Goal: Communication & Community: Ask a question

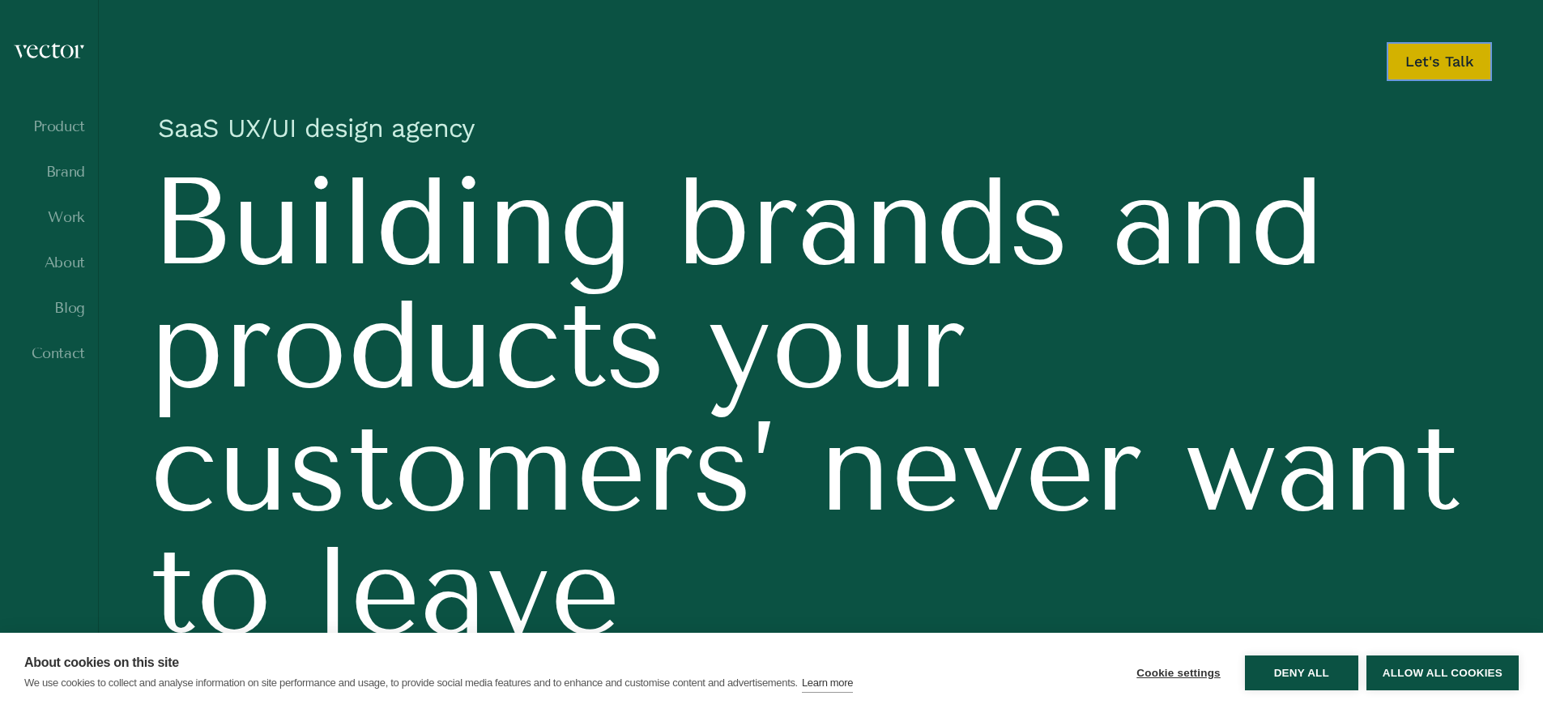
click at [1460, 67] on link "Let's Talk" at bounding box center [1439, 61] width 105 height 39
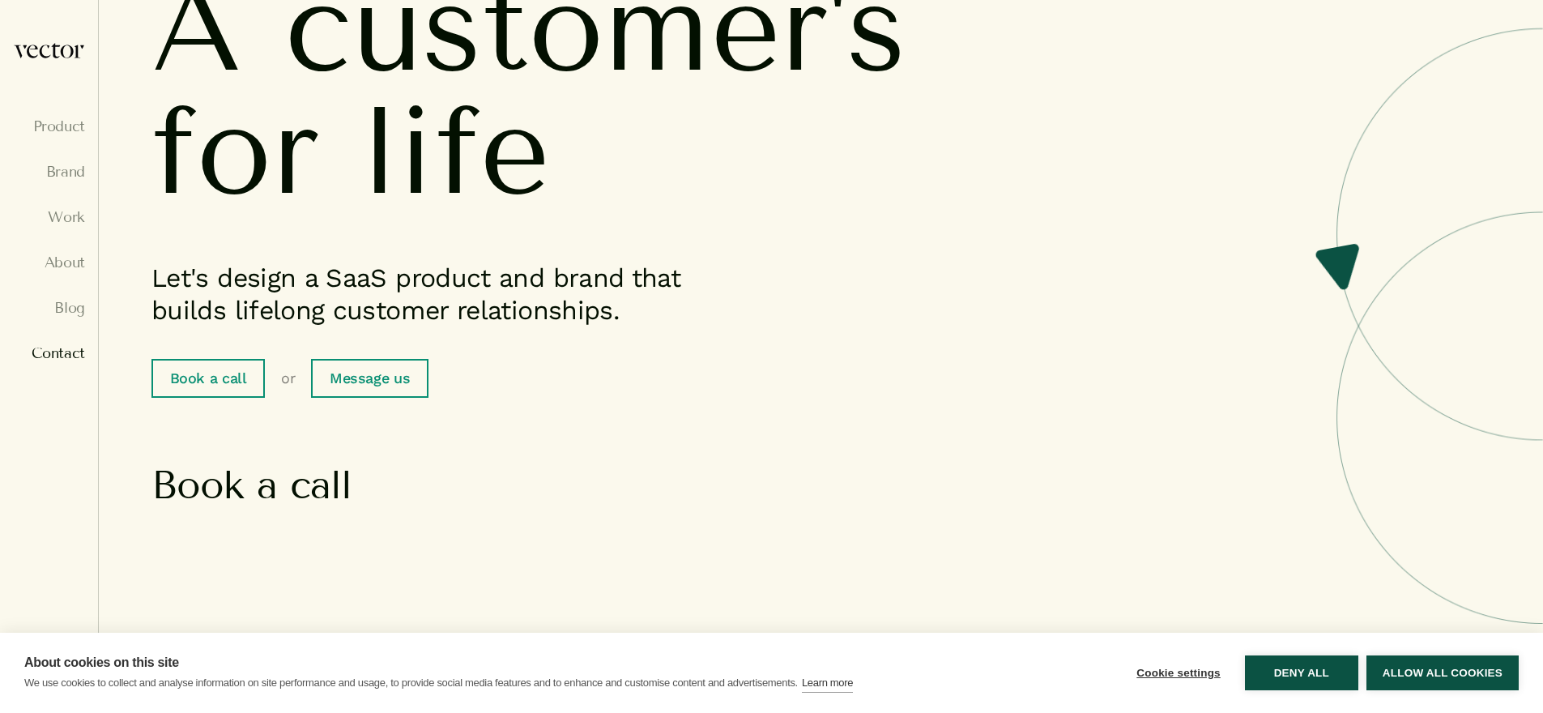
scroll to position [380, 0]
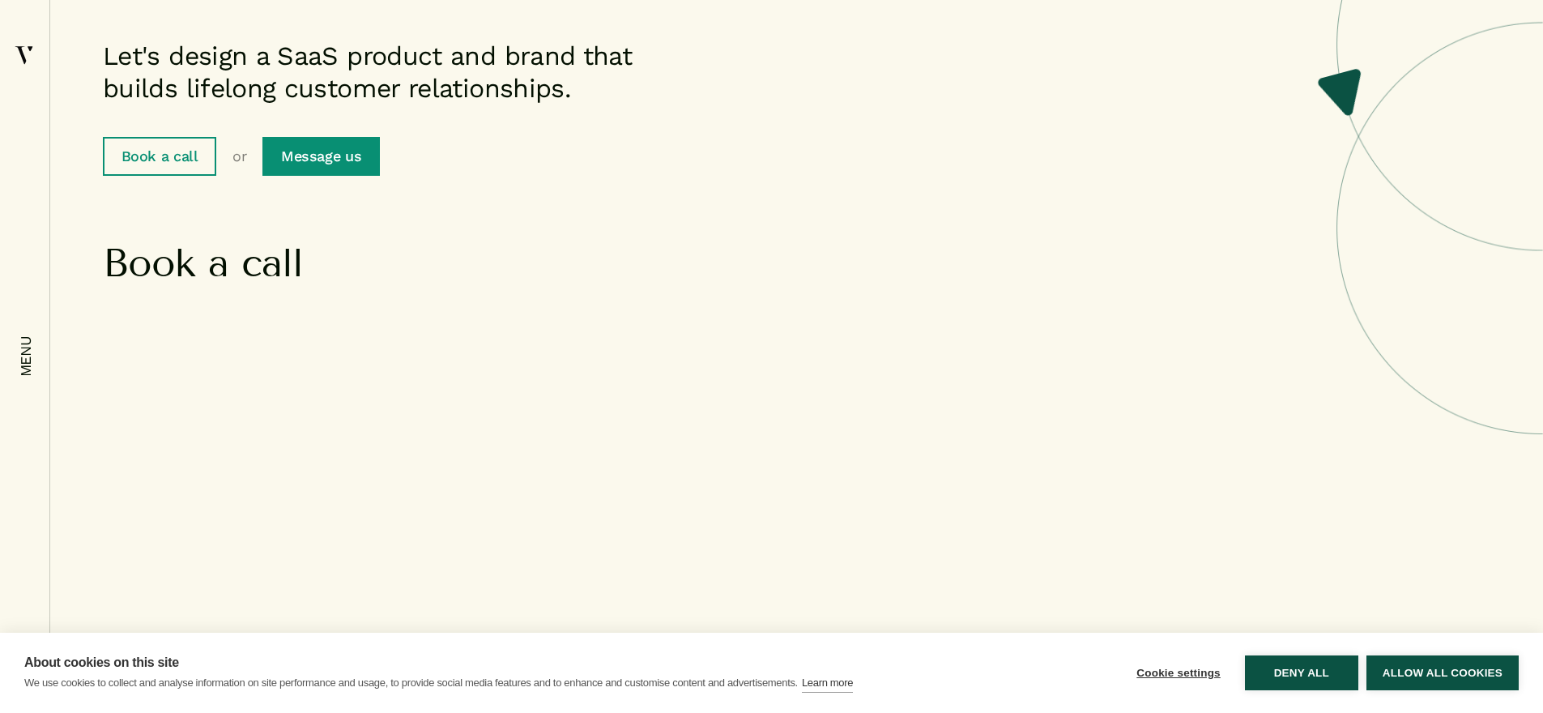
click at [328, 157] on link "Message us" at bounding box center [320, 156] width 117 height 39
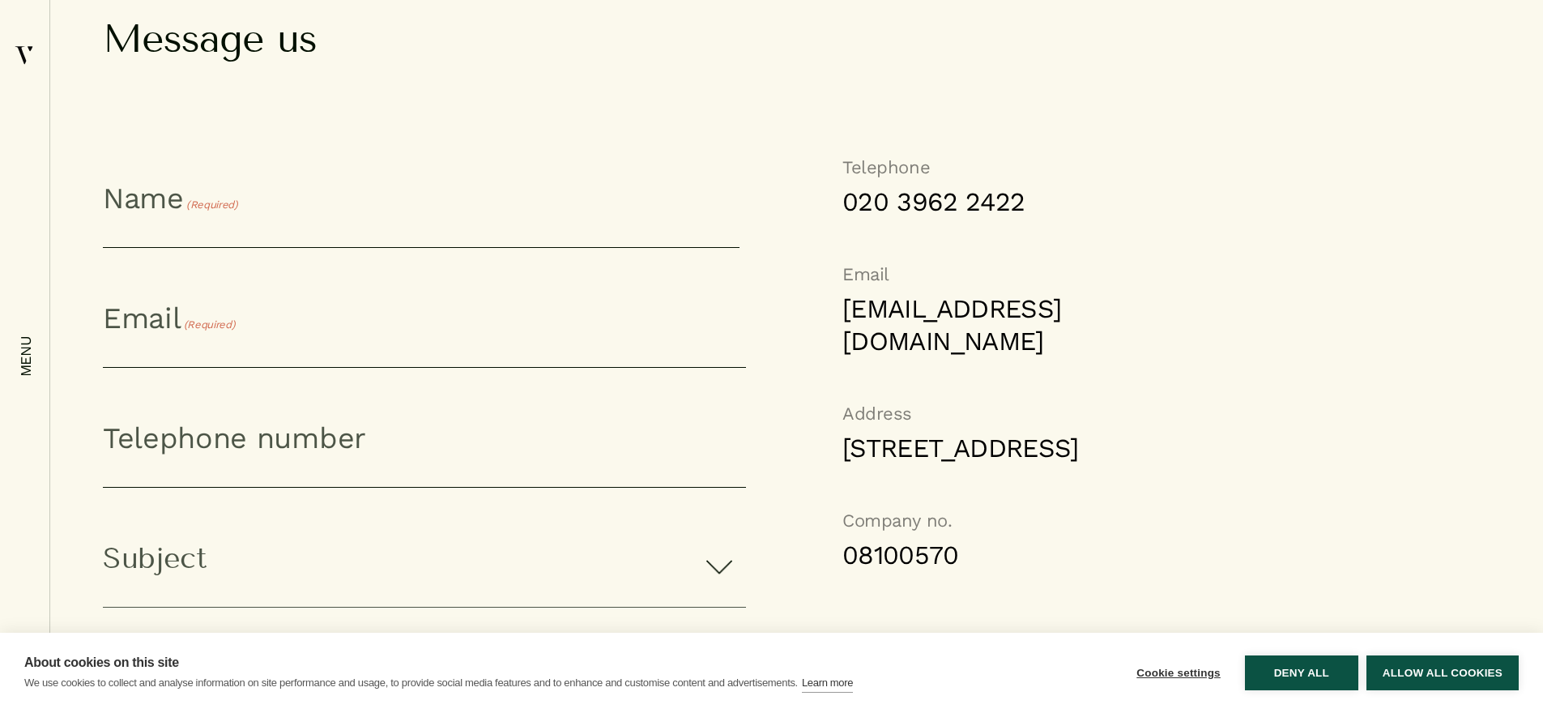
scroll to position [1265, 0]
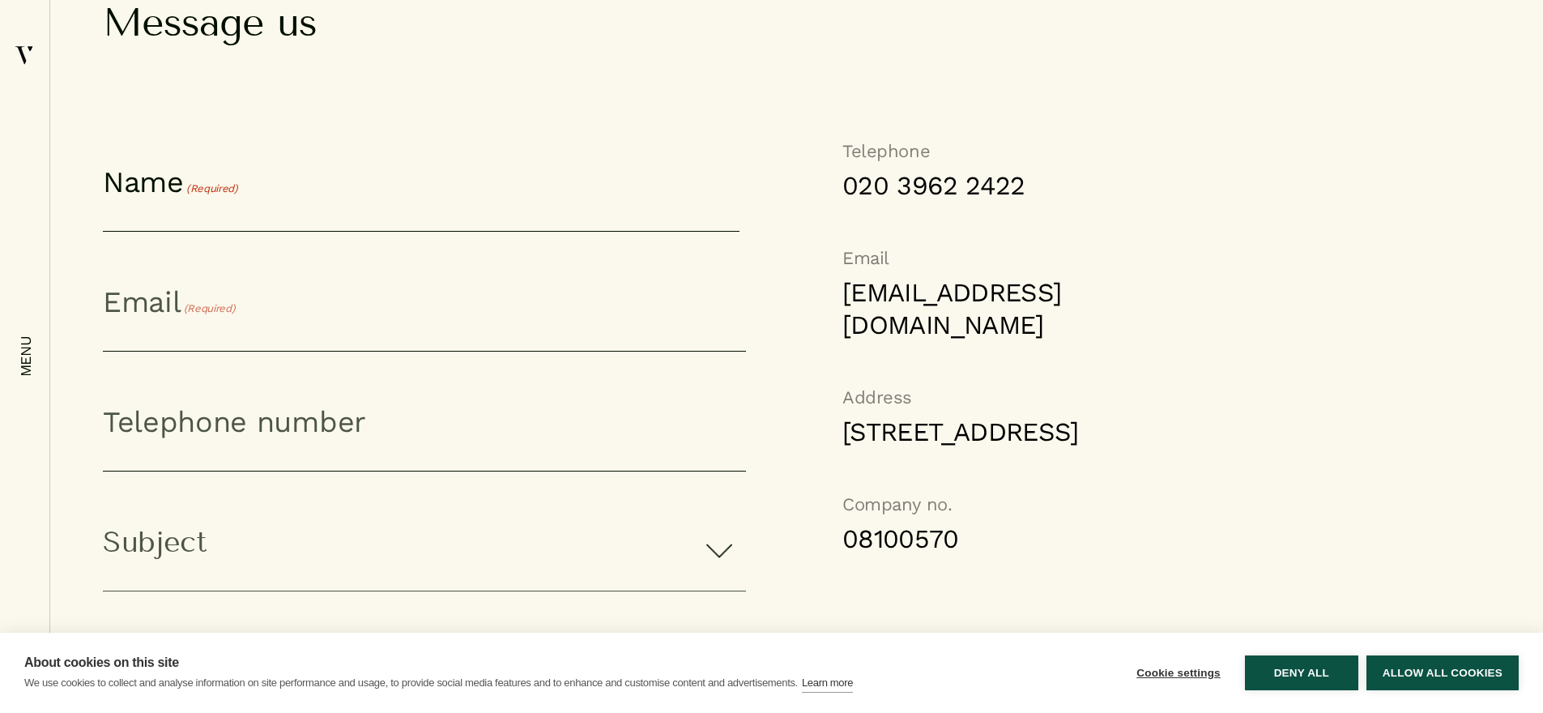
click at [275, 218] on input "First" at bounding box center [421, 197] width 637 height 67
type input "[PERSON_NAME]"
click at [236, 326] on input "Email (Required)" at bounding box center [424, 317] width 643 height 67
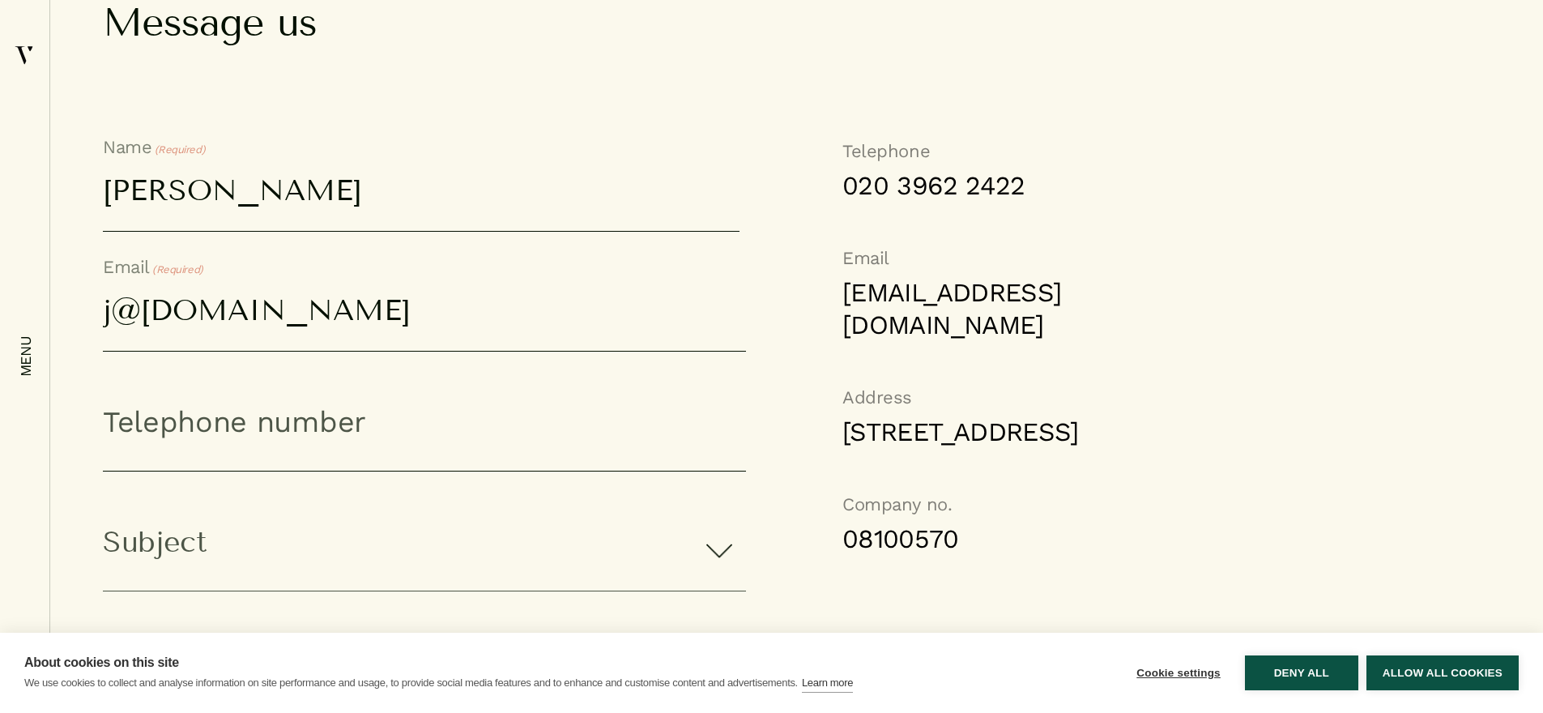
type input "j@[DOMAIN_NAME]"
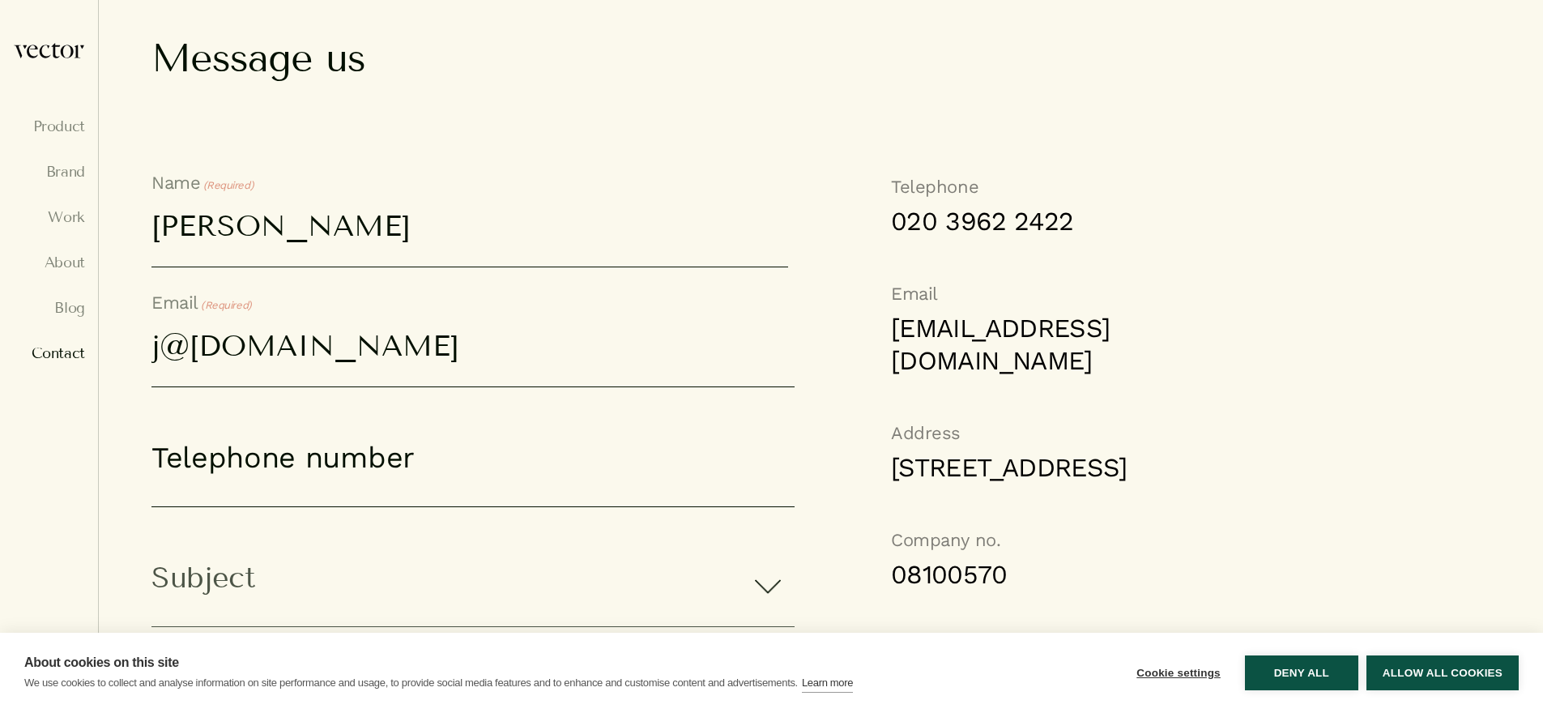
click at [245, 470] on input "Telephone number" at bounding box center [472, 473] width 643 height 67
click at [248, 467] on input "Telephone number" at bounding box center [472, 473] width 643 height 67
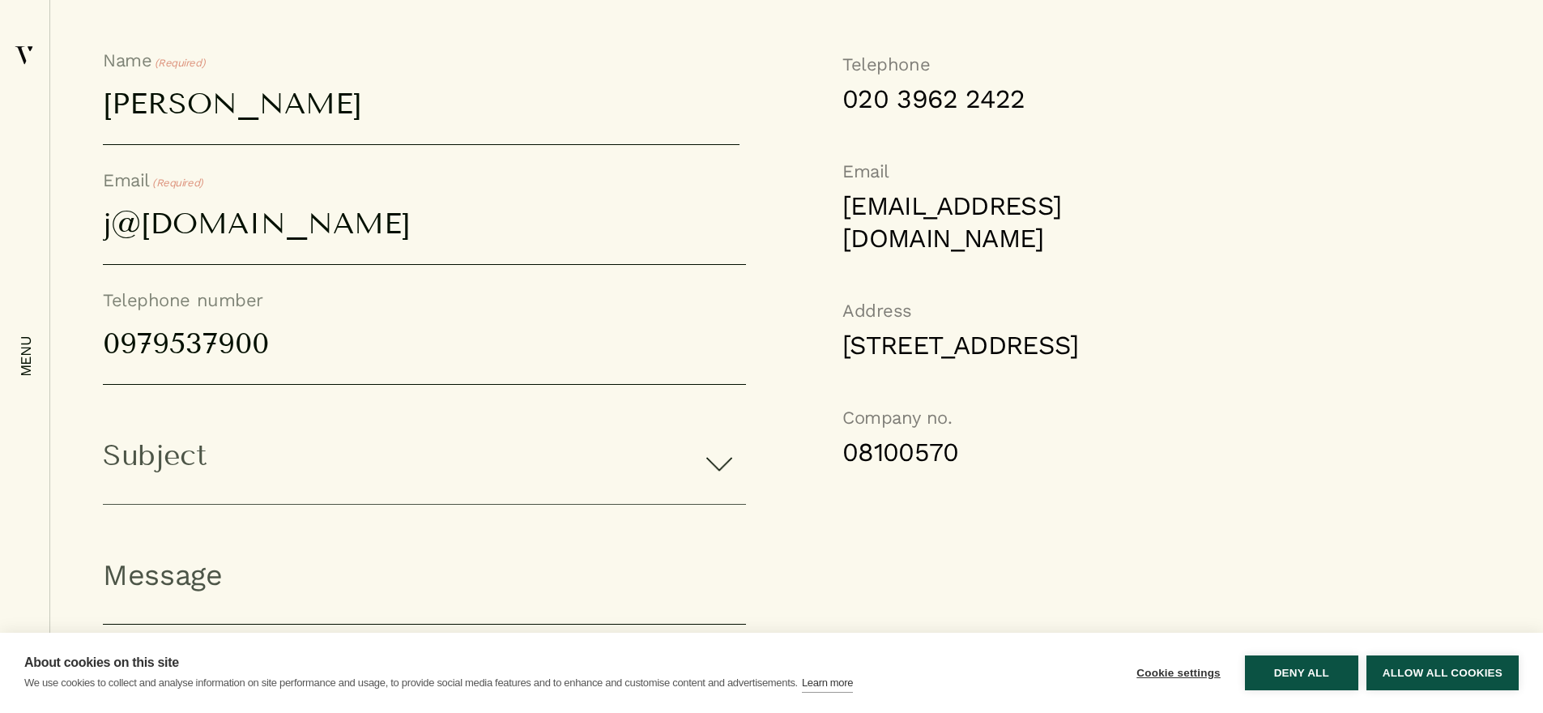
scroll to position [1549, 0]
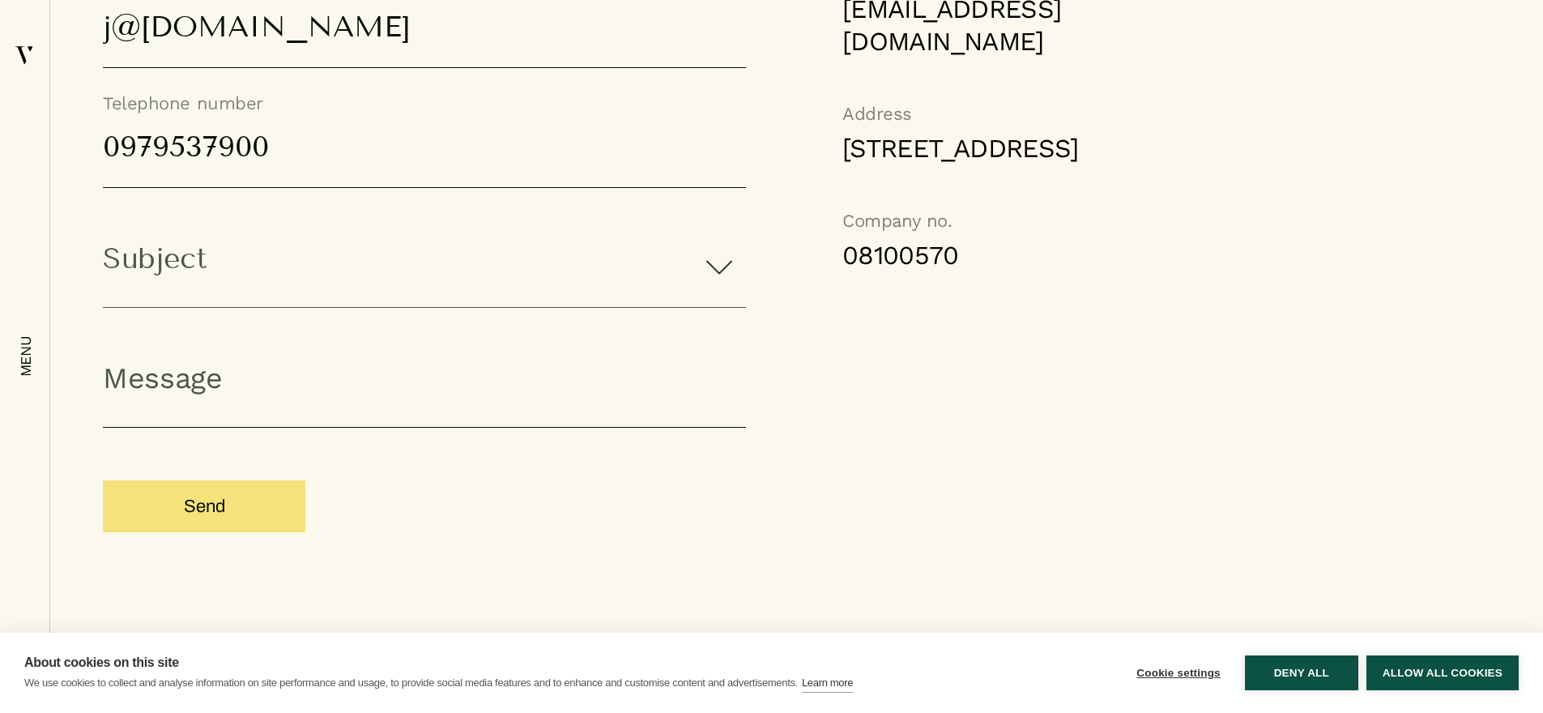
type input "0979537900"
click at [262, 275] on p "Subject" at bounding box center [424, 274] width 643 height 67
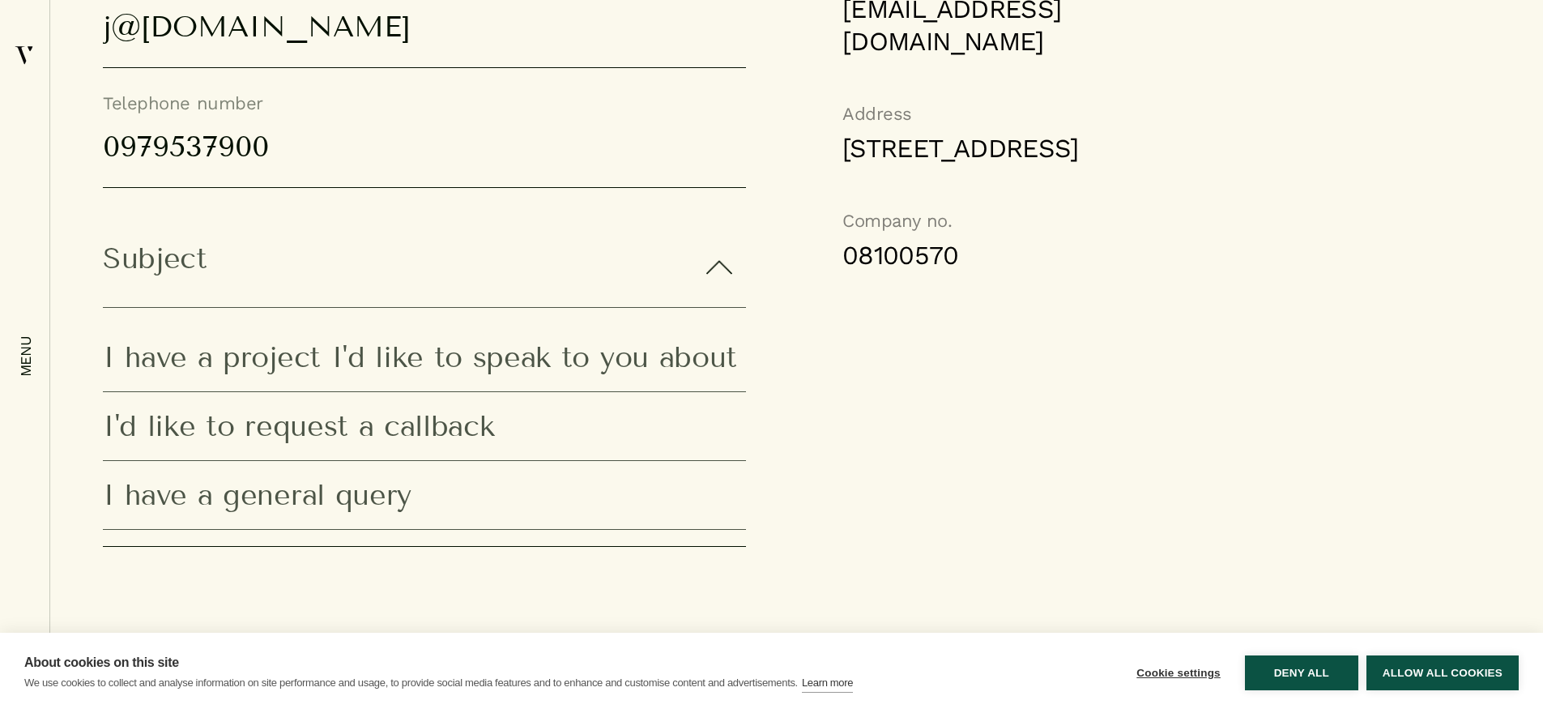
click at [313, 492] on li "I have a general query" at bounding box center [424, 495] width 643 height 69
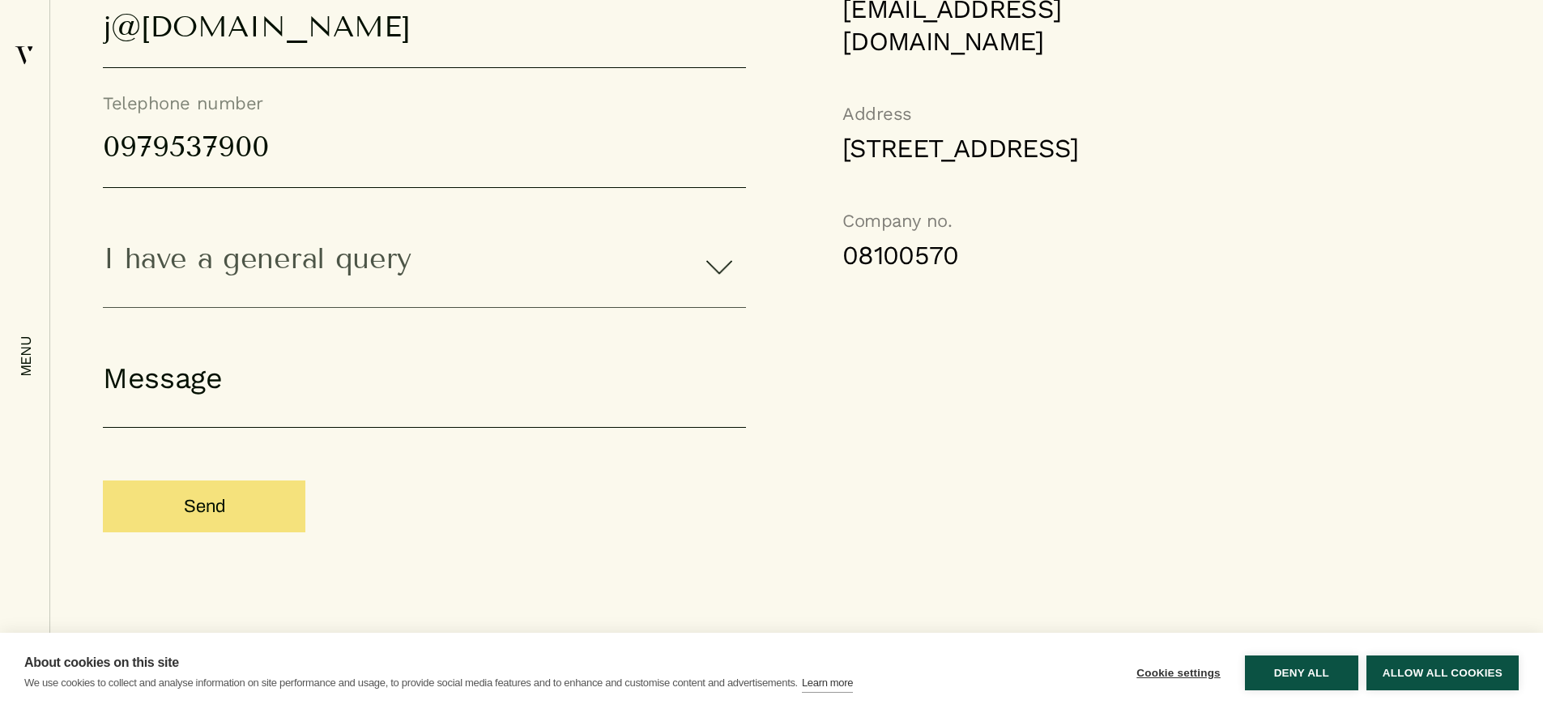
click at [240, 398] on textarea "Message" at bounding box center [424, 393] width 643 height 67
paste textarea "Hi there, I’m [PERSON_NAME], the PM at [GEOGRAPHIC_DATA]. We are a small motion…"
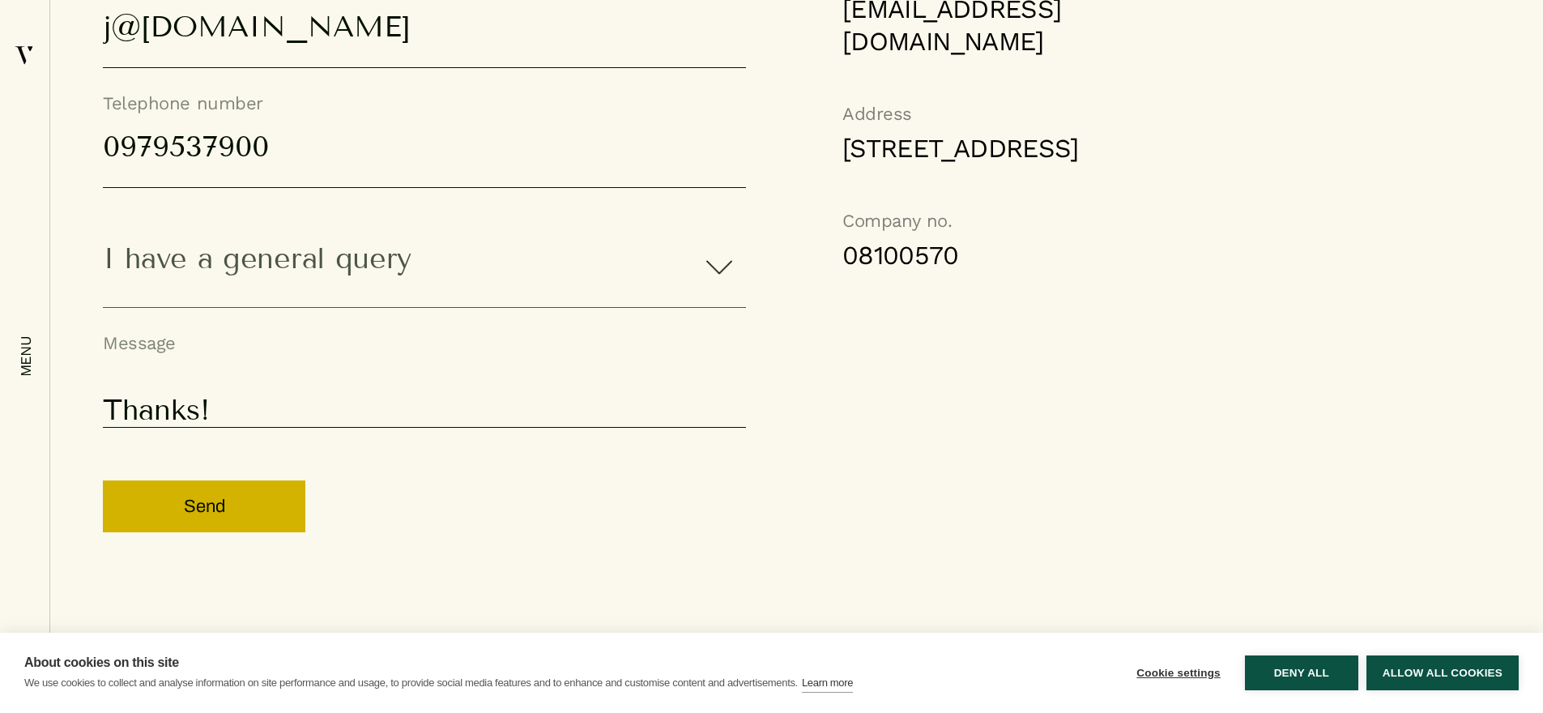
type textarea "Hi there, I’m [PERSON_NAME], the PM at [GEOGRAPHIC_DATA]. We are a small motion…"
click at [194, 516] on input "Send" at bounding box center [204, 506] width 202 height 52
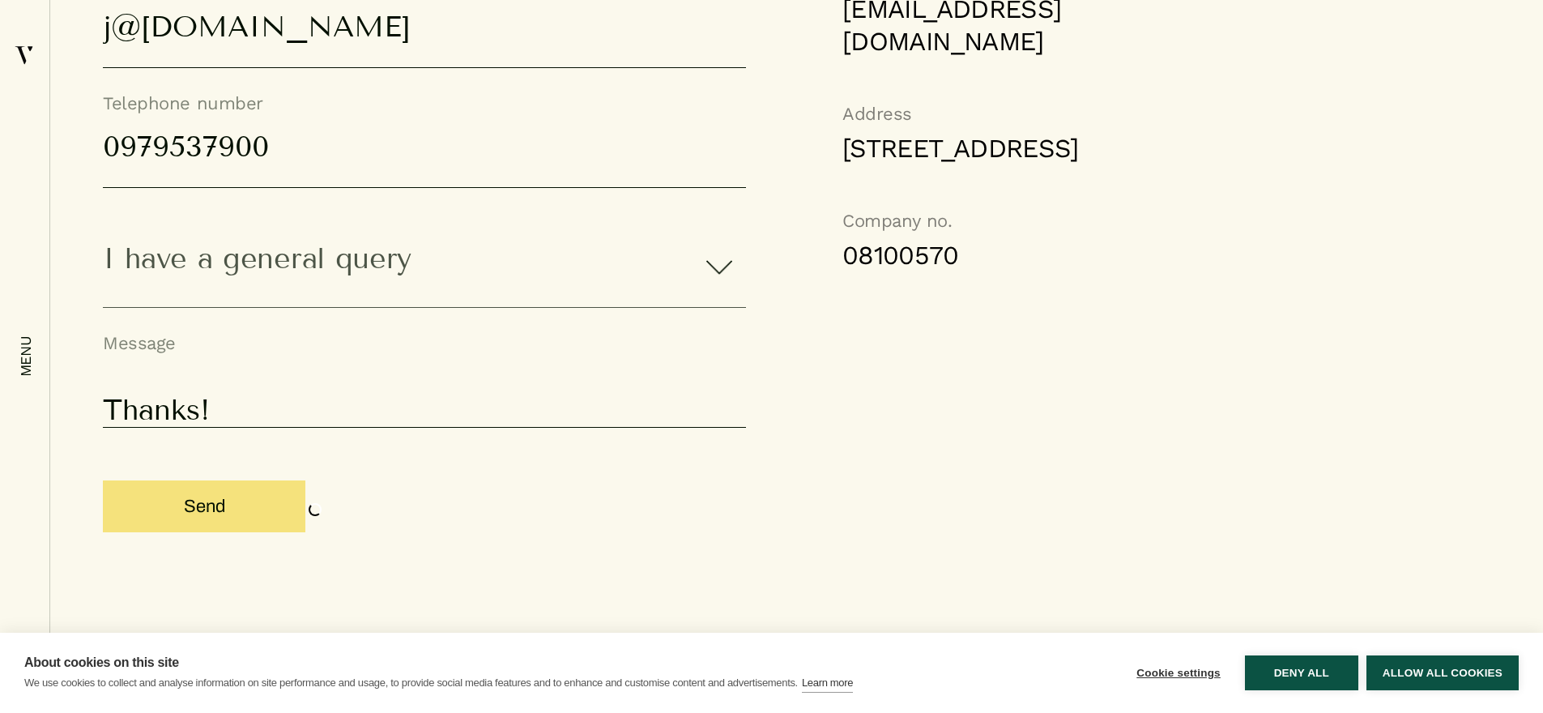
scroll to position [1349, 0]
